Goal: Task Accomplishment & Management: Complete application form

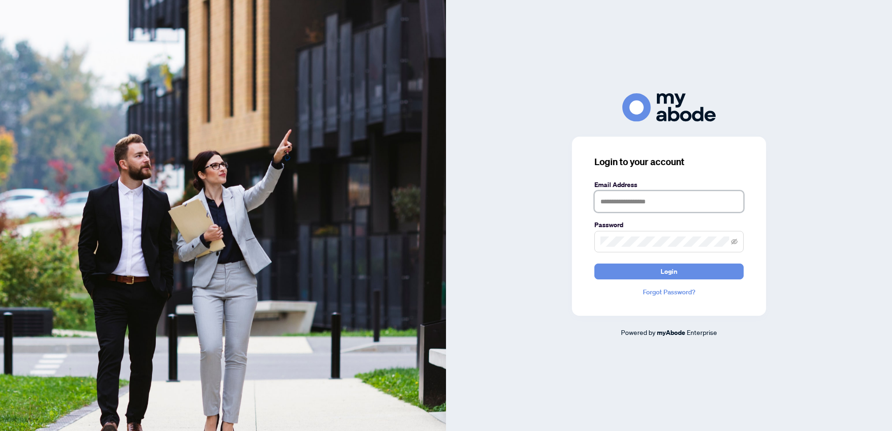
click at [632, 202] on input "text" at bounding box center [668, 201] width 149 height 21
type input "**********"
click at [594, 263] on button "Login" at bounding box center [668, 271] width 149 height 16
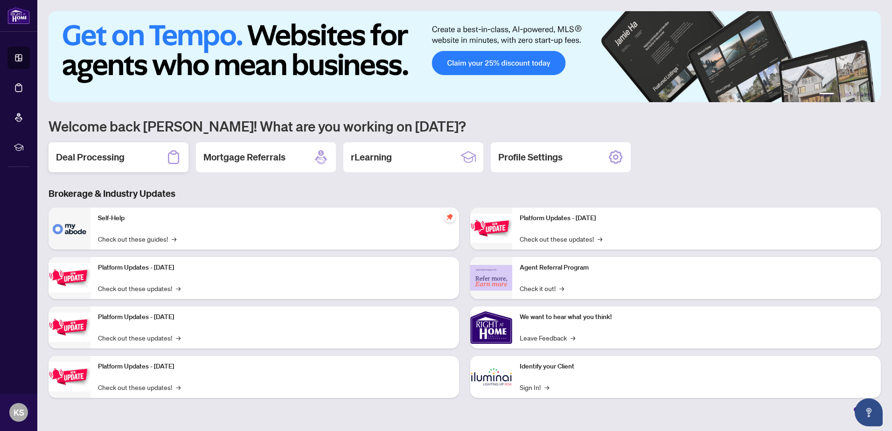
click at [128, 155] on div "Deal Processing" at bounding box center [119, 157] width 140 height 30
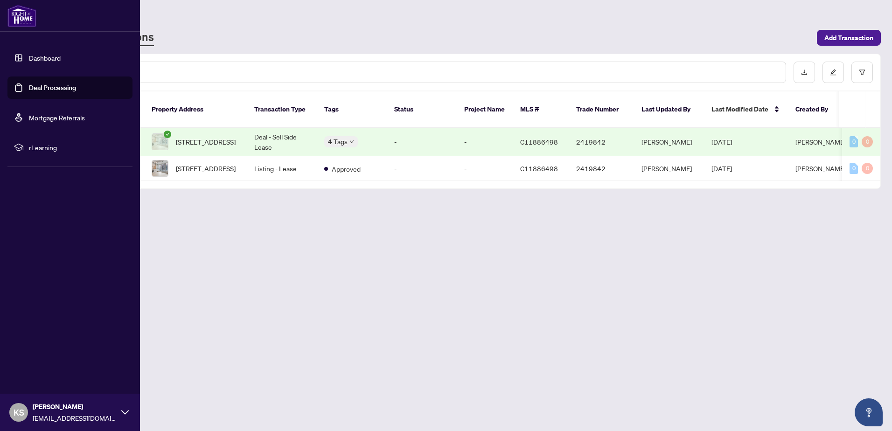
click at [38, 59] on link "Dashboard" at bounding box center [45, 58] width 32 height 8
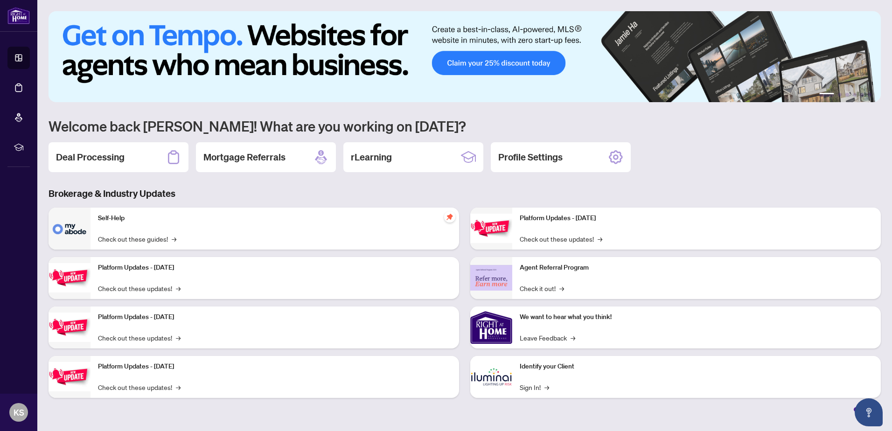
click at [545, 123] on h1 "Welcome back [PERSON_NAME]! What are you working on [DATE]?" at bounding box center [465, 126] width 832 height 18
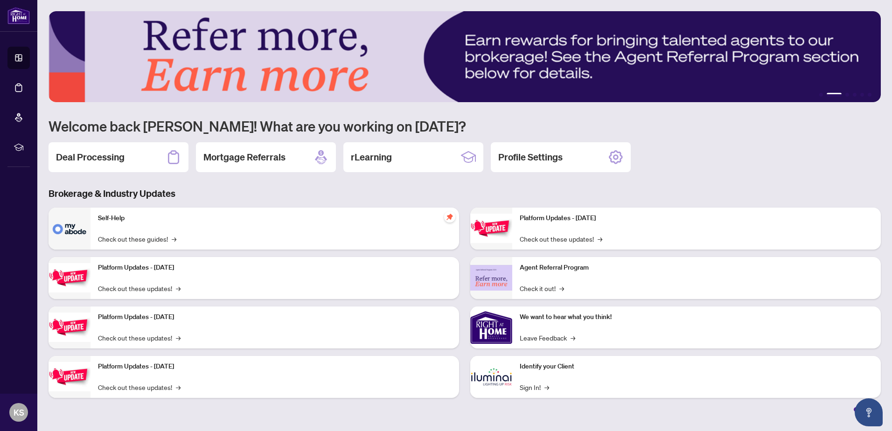
click at [132, 267] on p "Platform Updates - [DATE]" at bounding box center [274, 268] width 353 height 10
click at [69, 272] on img at bounding box center [70, 277] width 42 height 29
click at [130, 291] on link "Check out these updates! →" at bounding box center [139, 288] width 83 height 10
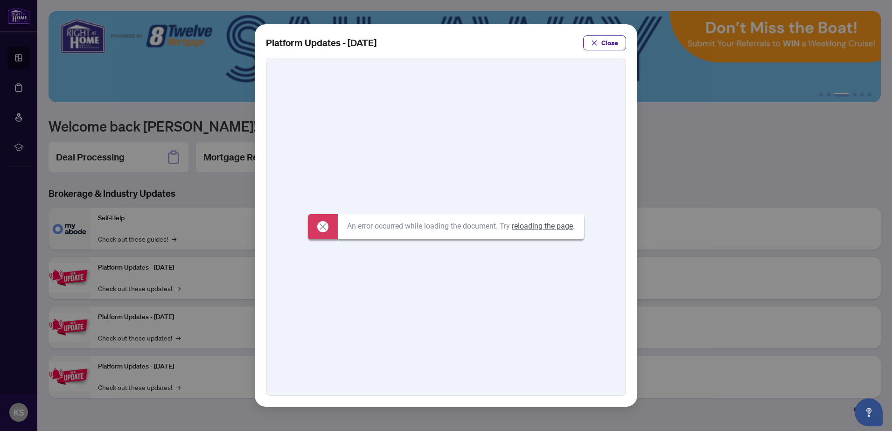
click at [319, 229] on icon at bounding box center [322, 226] width 7 height 7
click at [608, 45] on span "Close" at bounding box center [609, 42] width 17 height 15
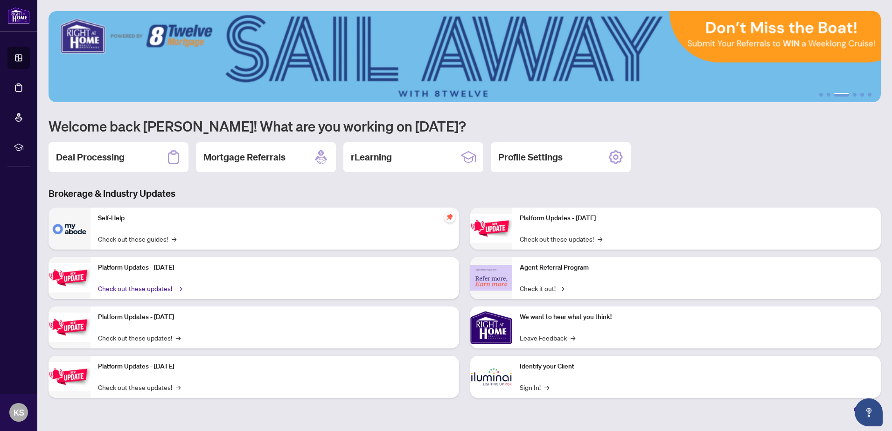
click at [127, 289] on link "Check out these updates! →" at bounding box center [139, 288] width 83 height 10
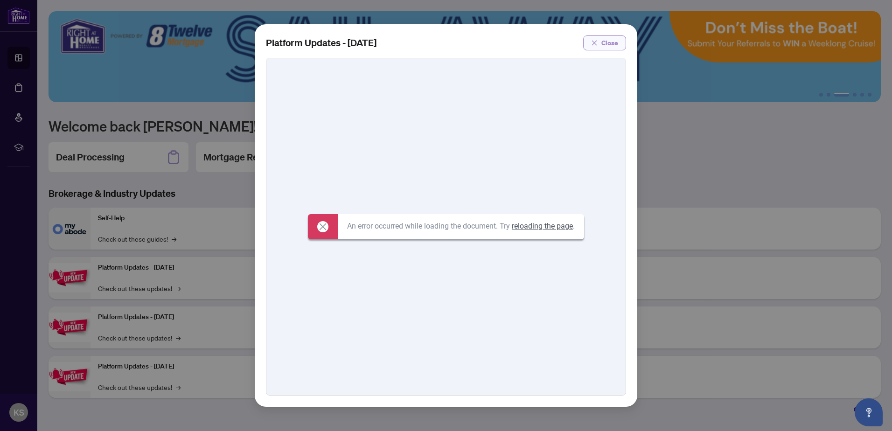
click at [603, 42] on span "Close" at bounding box center [609, 42] width 17 height 15
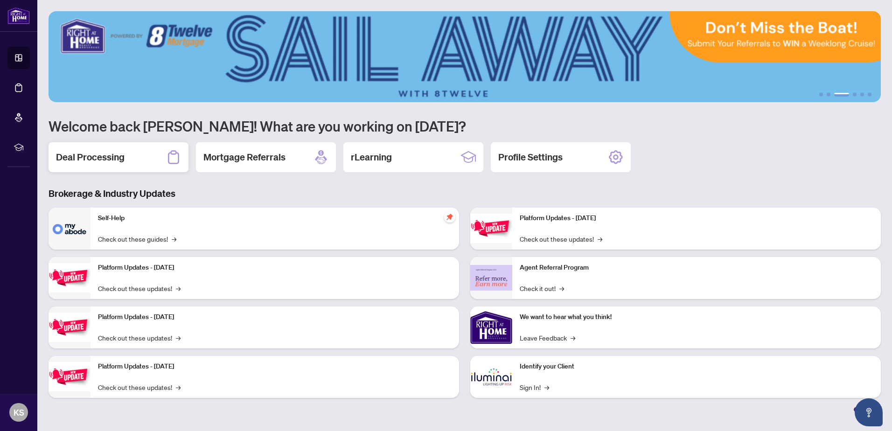
click at [116, 158] on h2 "Deal Processing" at bounding box center [90, 157] width 69 height 13
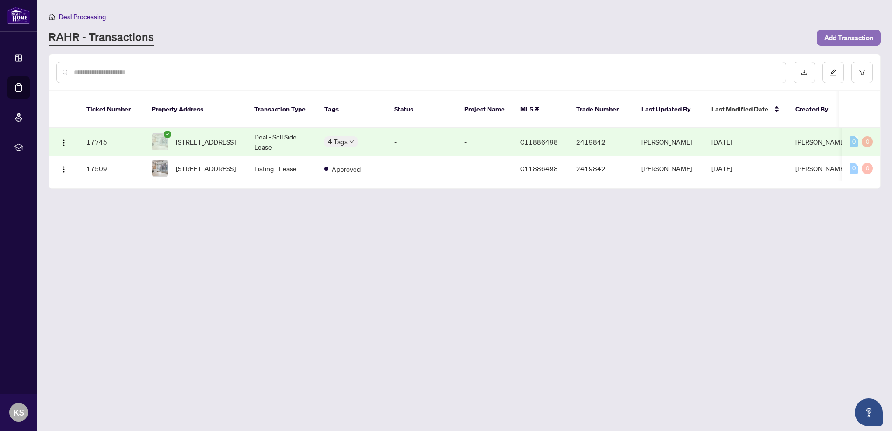
click at [851, 38] on span "Add Transaction" at bounding box center [848, 37] width 49 height 15
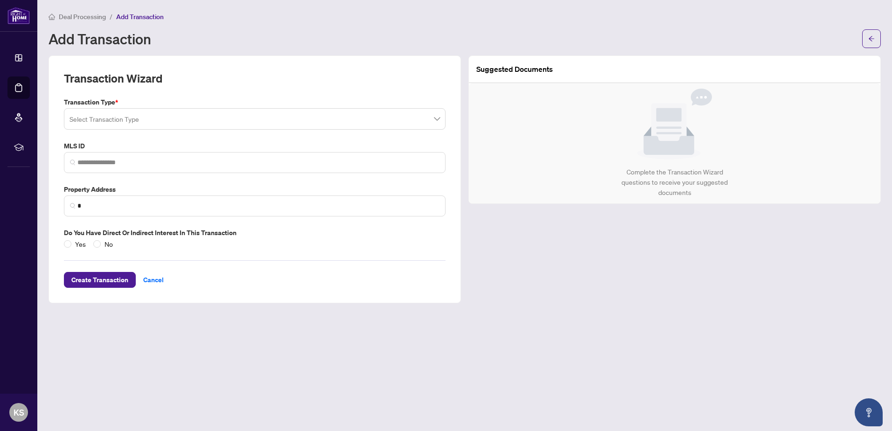
click at [159, 115] on input "search" at bounding box center [250, 120] width 362 height 21
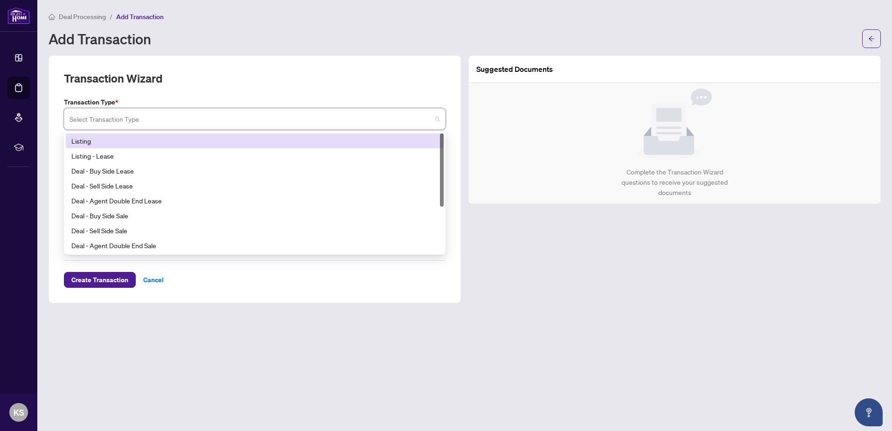
click at [220, 69] on div "Transaction Wizard Transaction Type * Select Transaction Type 13 14 Listing Lis…" at bounding box center [255, 179] width 412 height 248
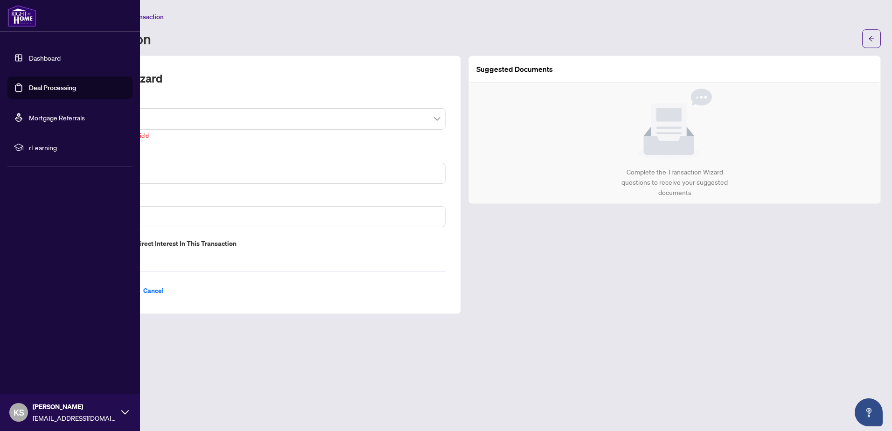
click at [122, 410] on icon at bounding box center [124, 412] width 7 height 7
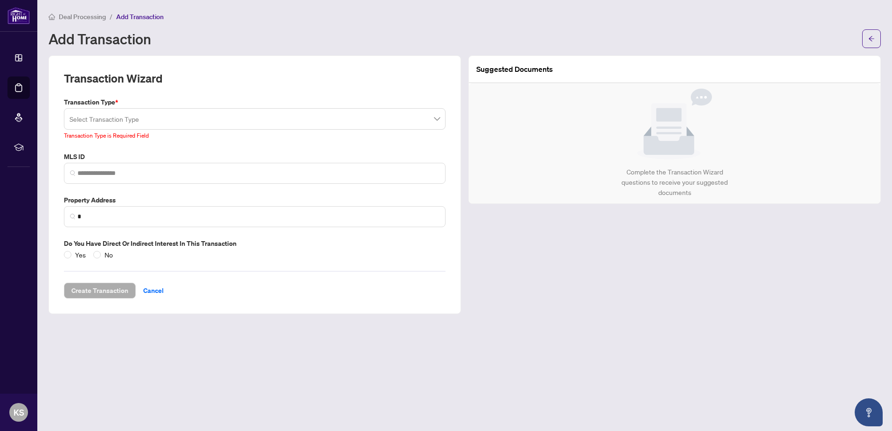
click at [457, 366] on main "Deal Processing / Add Transaction Add Transaction Transaction Wizard Transactio…" at bounding box center [464, 215] width 854 height 431
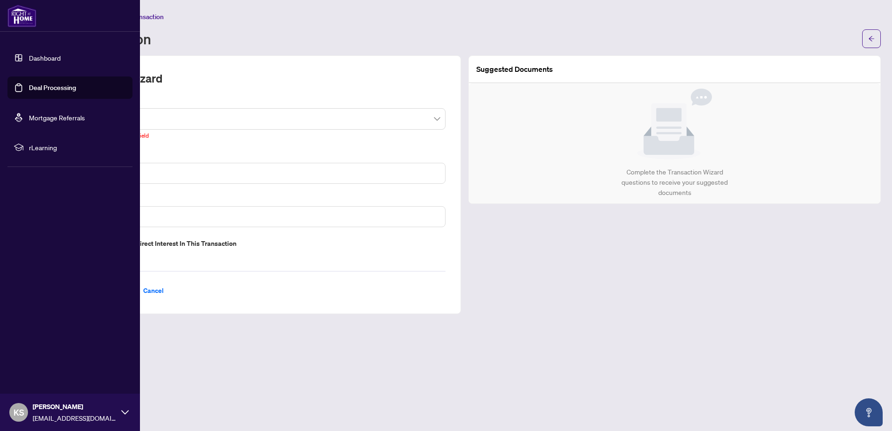
click at [126, 408] on div "KS [PERSON_NAME] [EMAIL_ADDRESS][DOMAIN_NAME]" at bounding box center [70, 412] width 140 height 37
click at [48, 360] on button "Logout" at bounding box center [69, 357] width 125 height 16
